Goal: Information Seeking & Learning: Learn about a topic

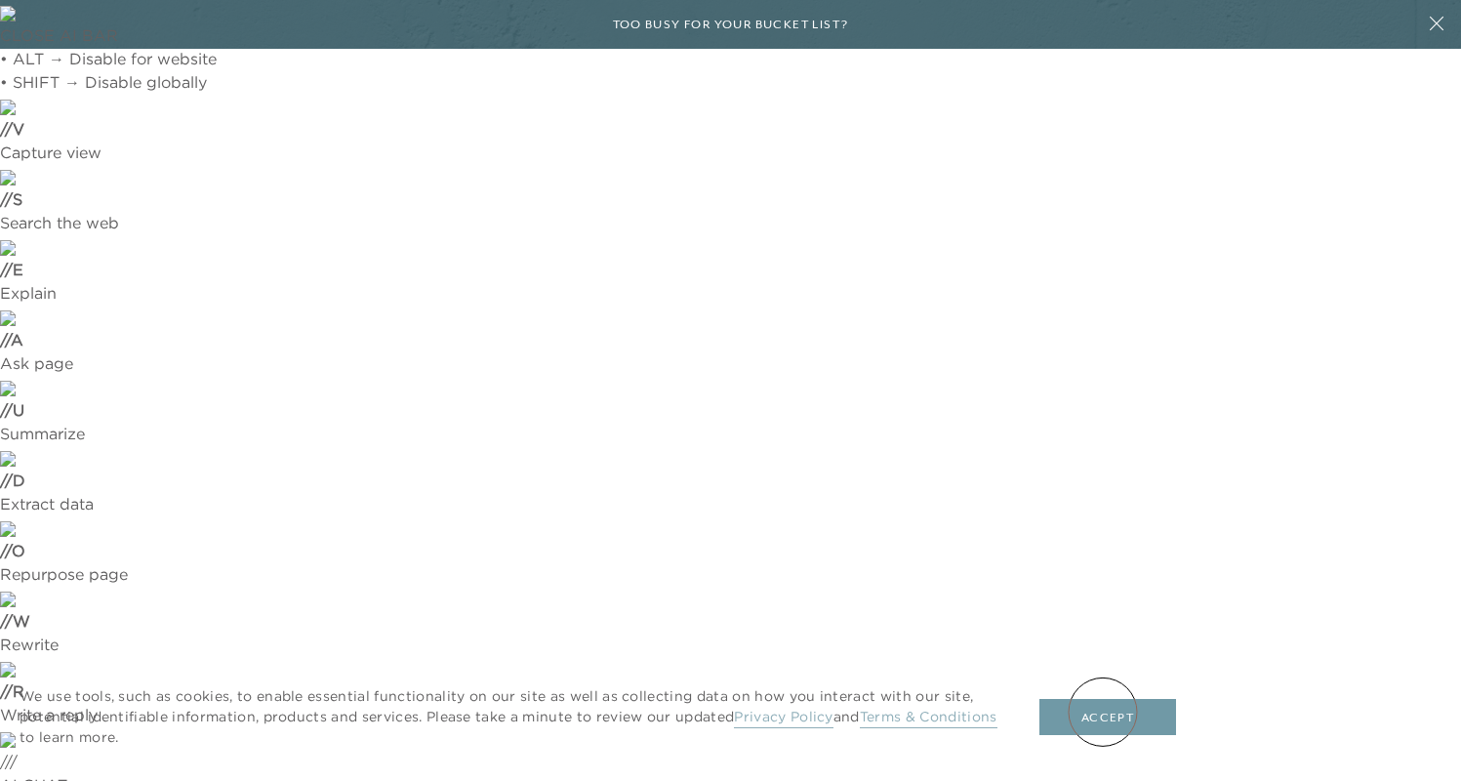
click at [1104, 713] on button "Accept" at bounding box center [1107, 717] width 137 height 37
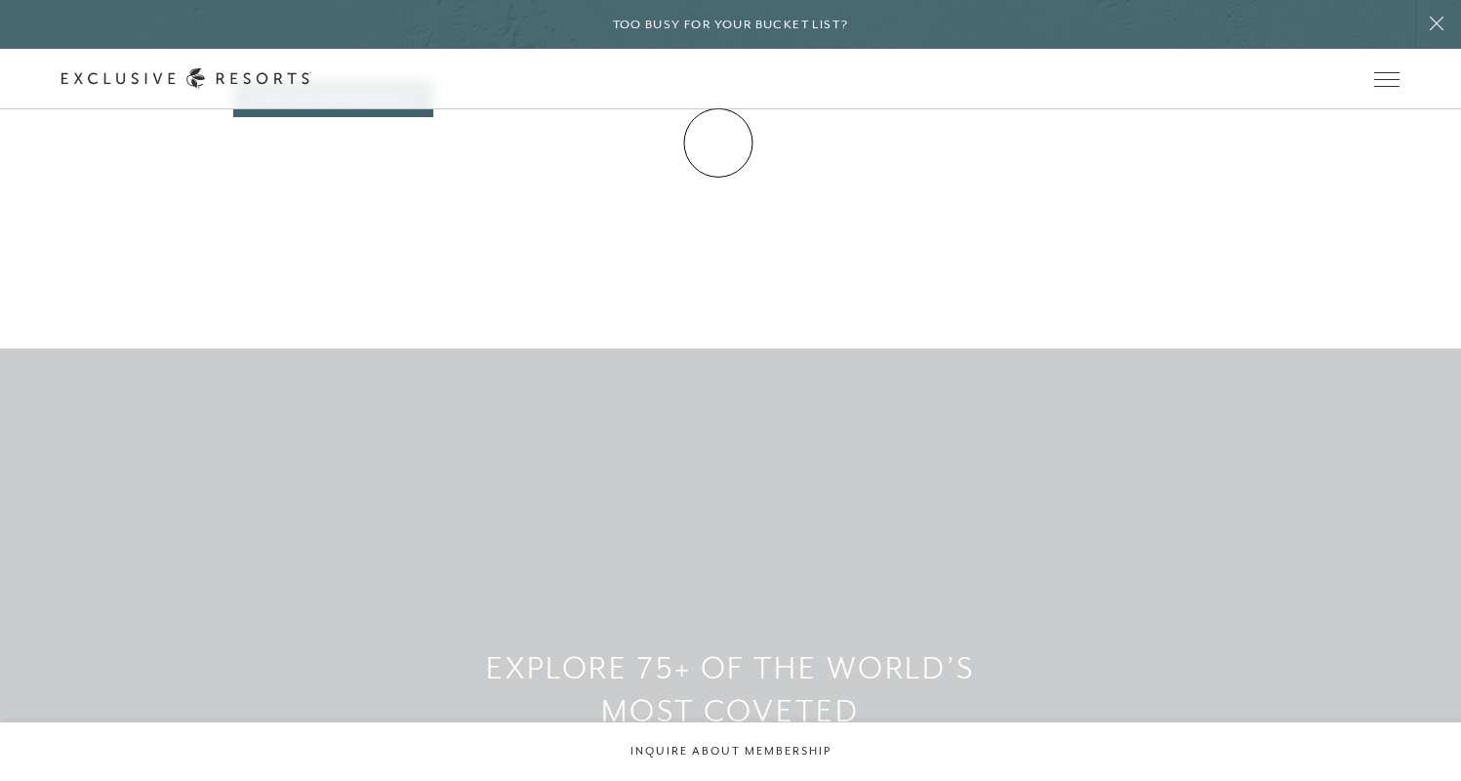
scroll to position [2084, 0]
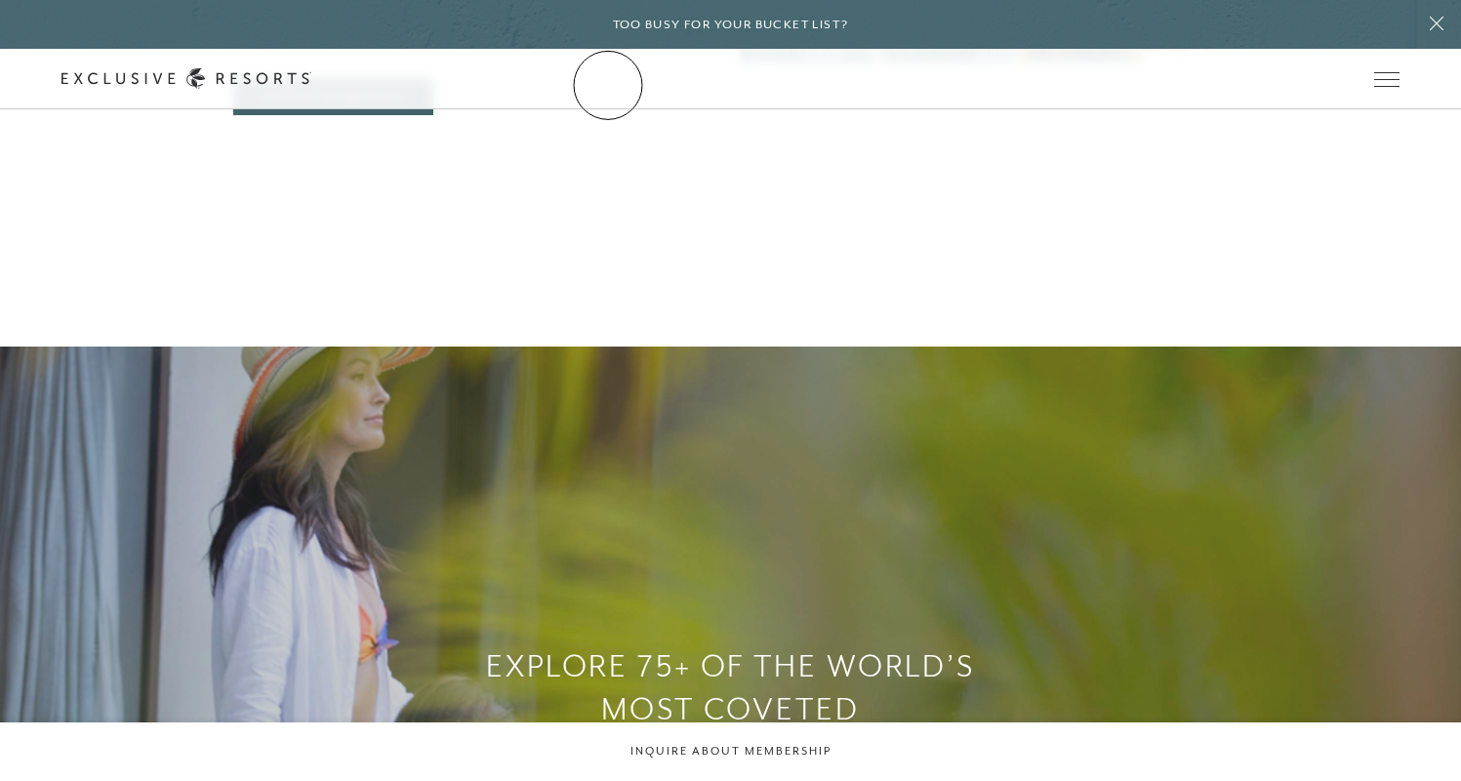
click at [0, 0] on link "The Collection" at bounding box center [0, 0] width 0 height 0
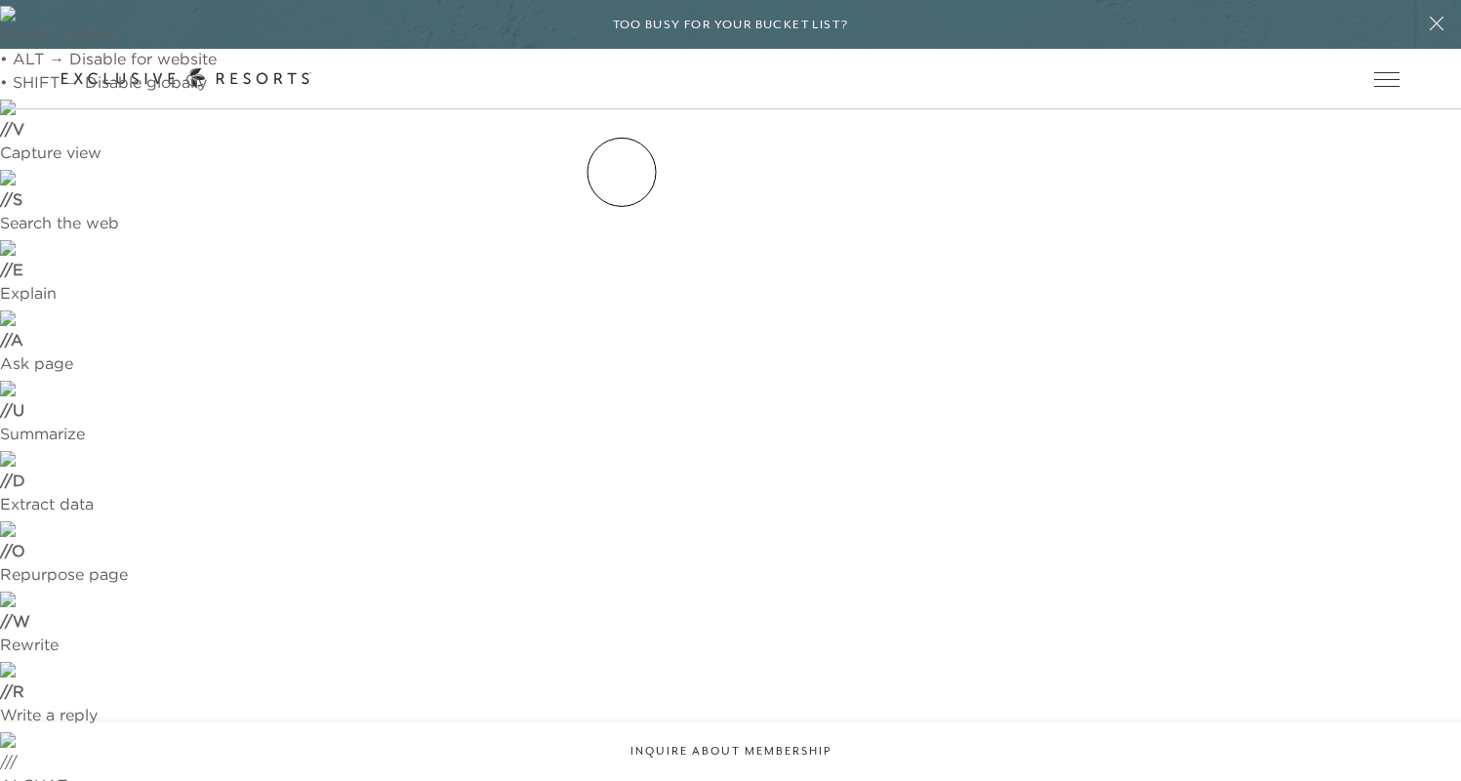
click at [0, 0] on link "Residence Collection" at bounding box center [0, 0] width 0 height 0
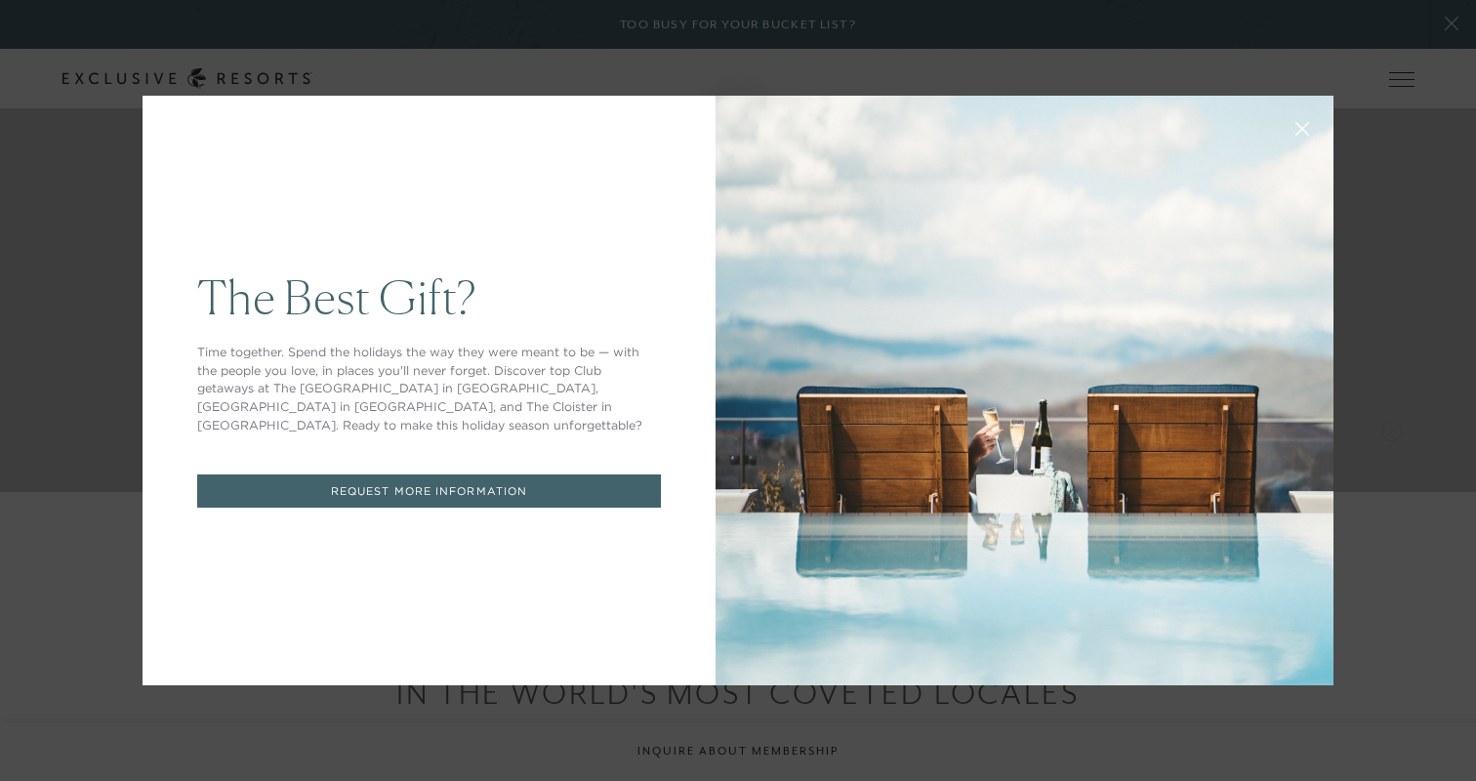
click at [1295, 134] on icon at bounding box center [1302, 129] width 15 height 15
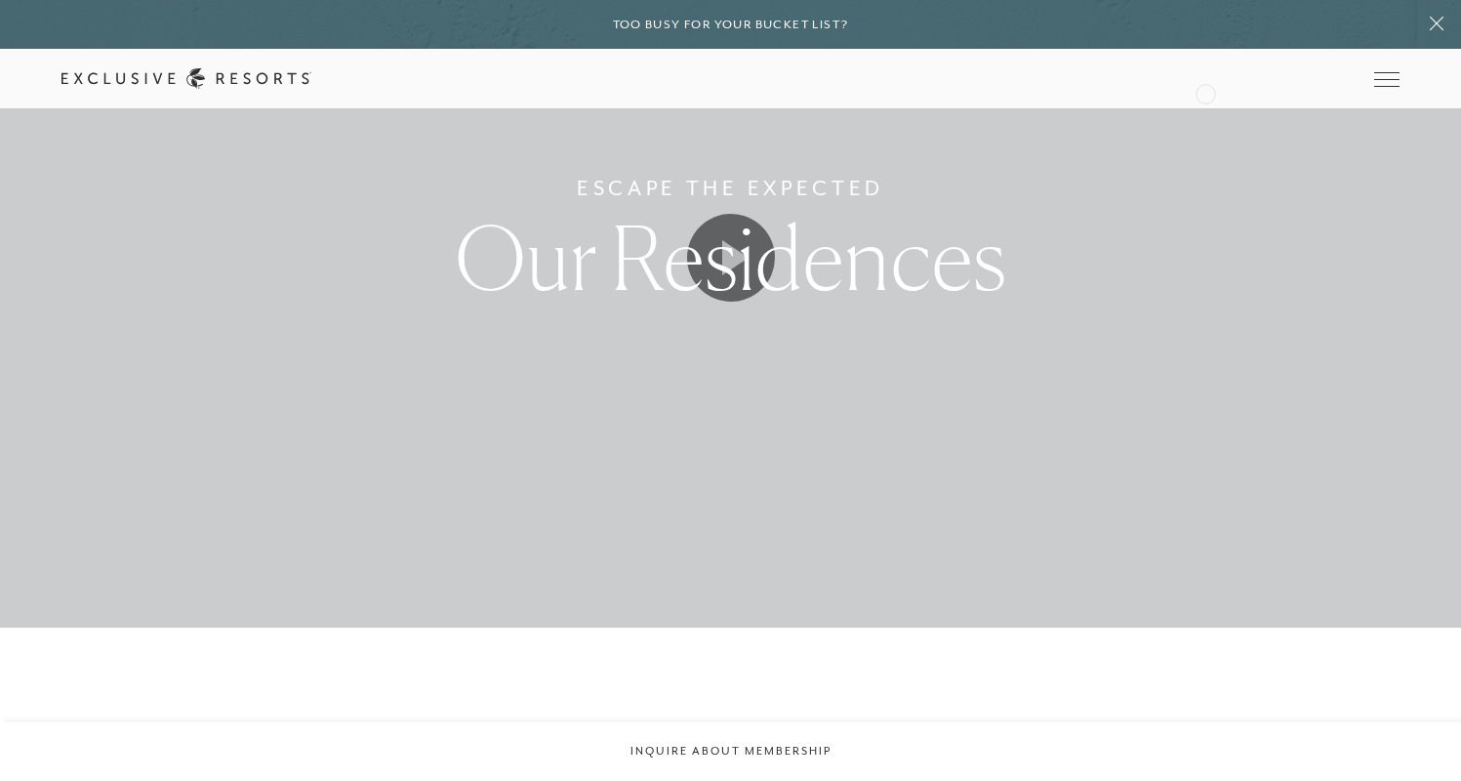
scroll to position [828, 0]
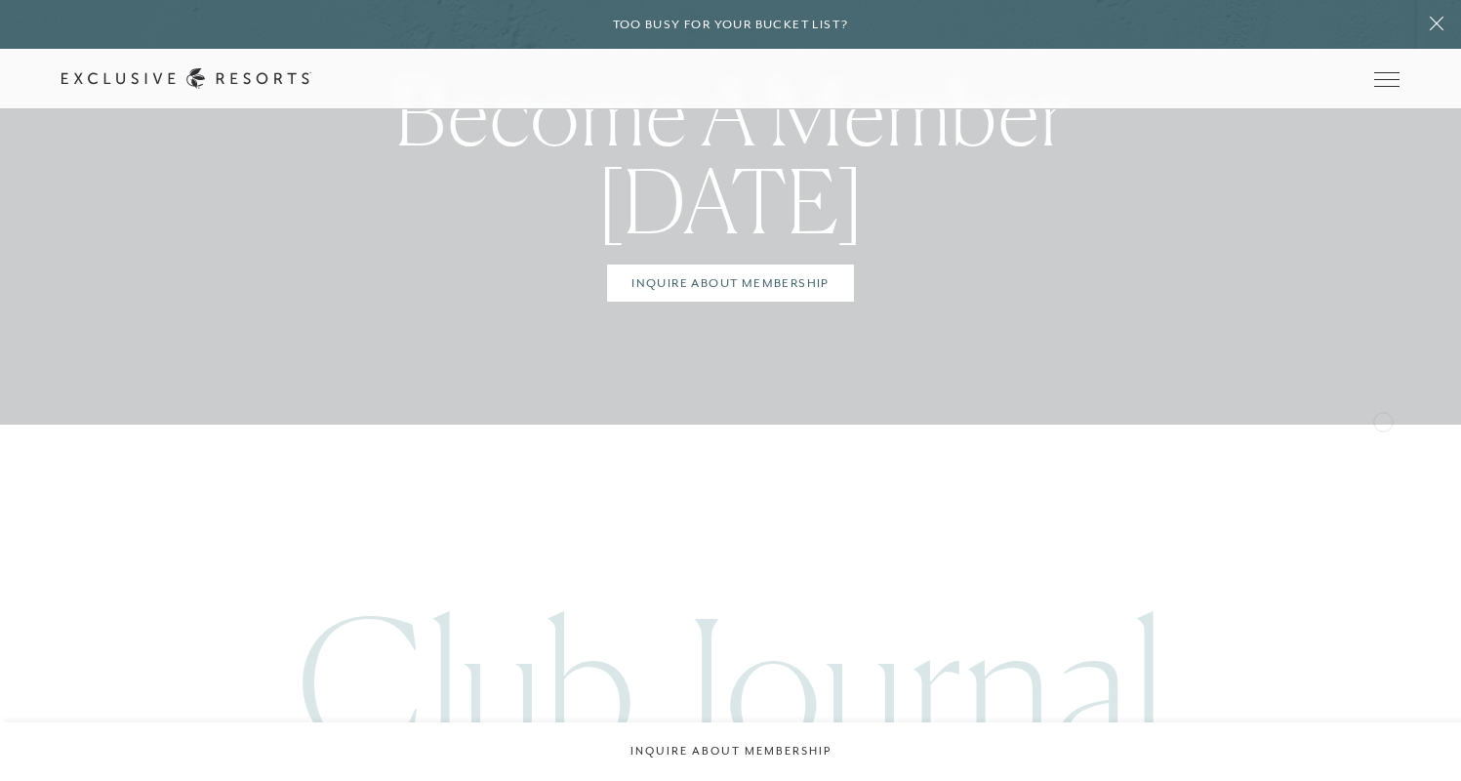
scroll to position [10926, 0]
